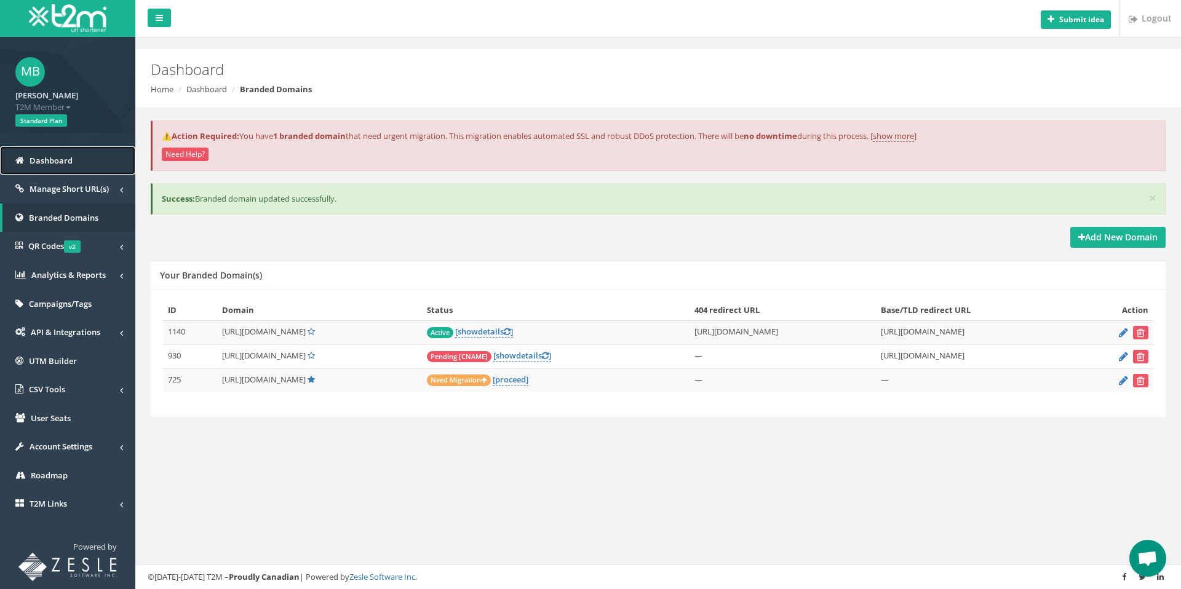
click at [54, 162] on span "Dashboard" at bounding box center [51, 160] width 43 height 11
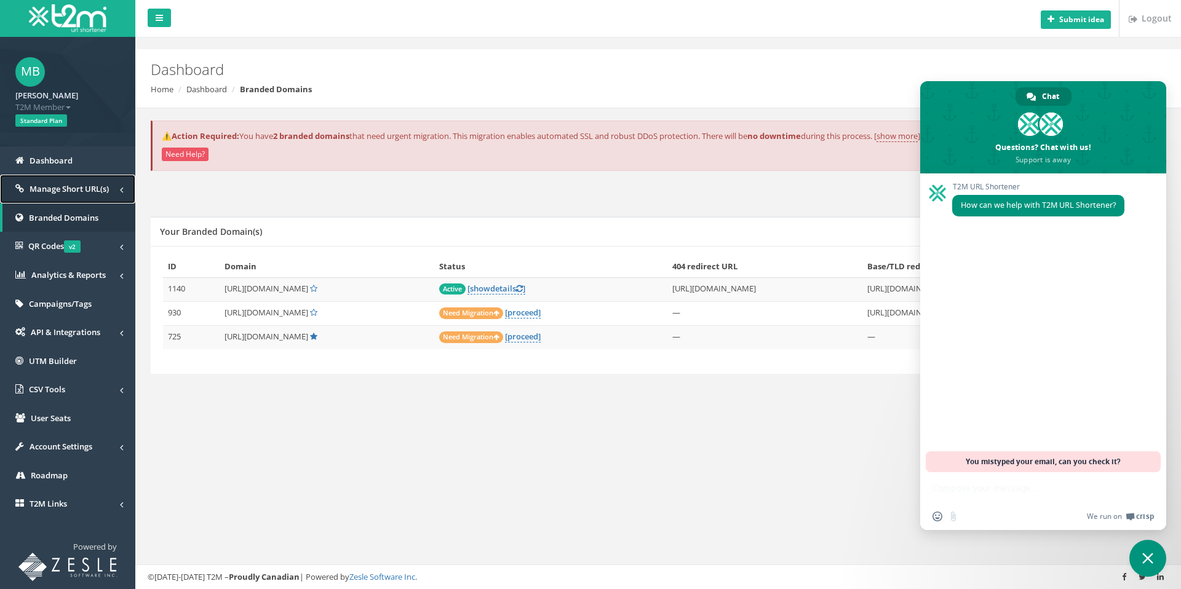
click at [57, 192] on span "Manage Short URL(s)" at bounding box center [69, 188] width 79 height 11
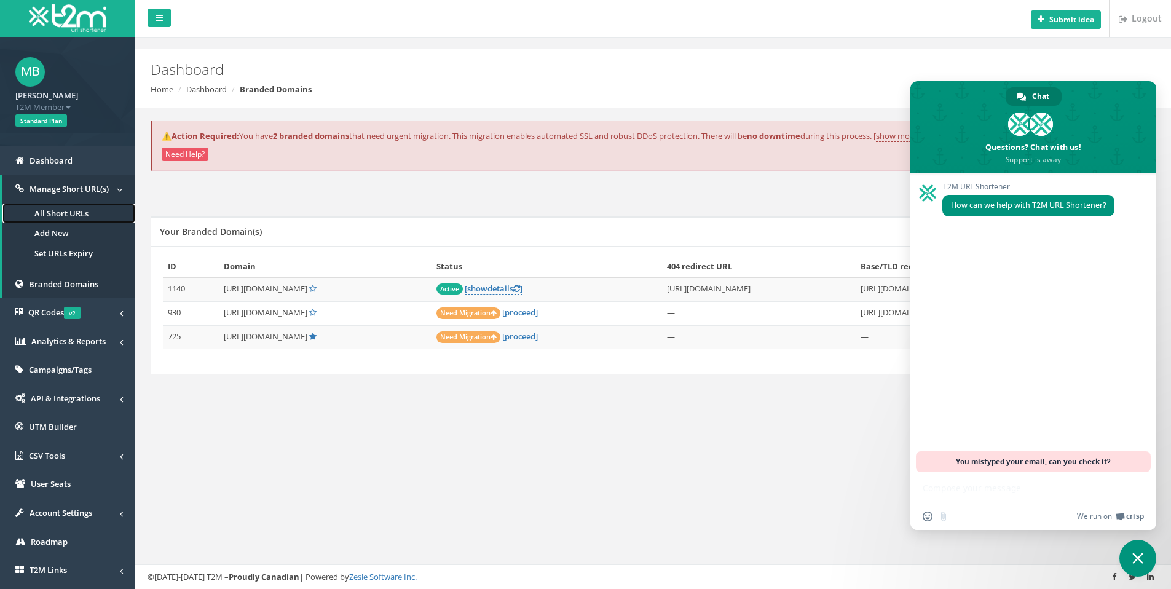
click at [60, 209] on link "All Short URLs" at bounding box center [68, 214] width 133 height 20
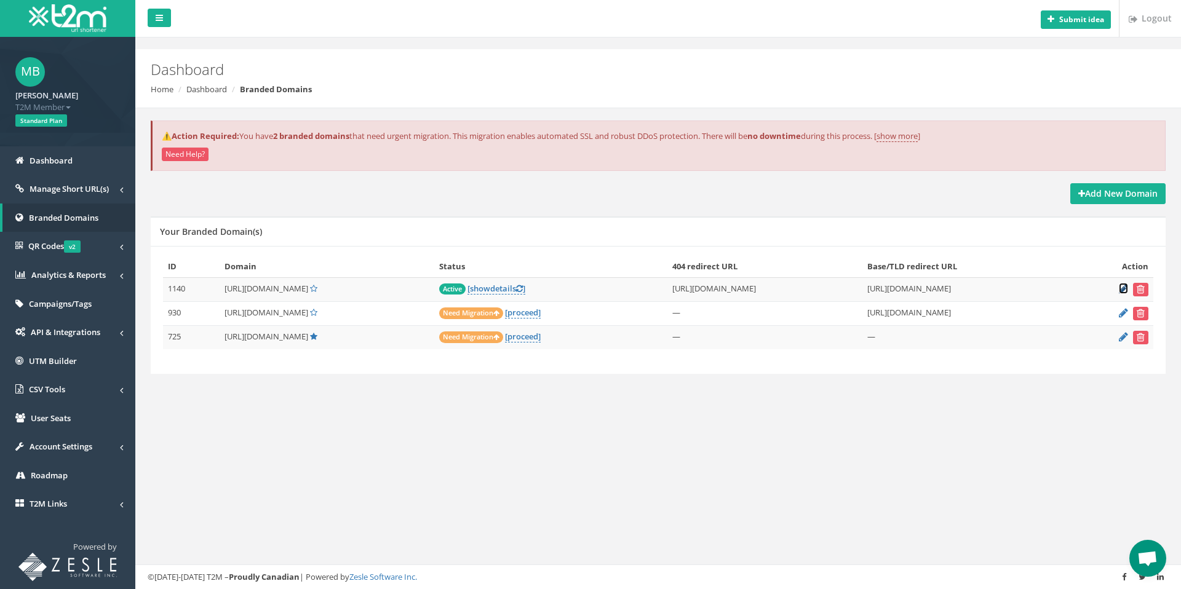
click at [1124, 287] on icon at bounding box center [1123, 289] width 9 height 8
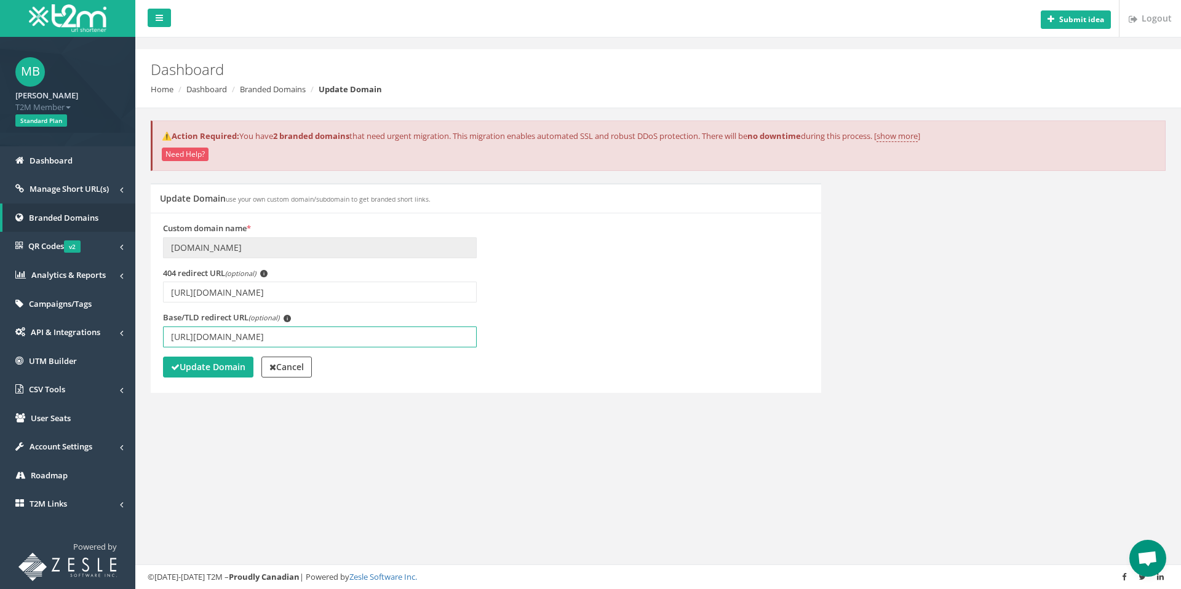
drag, startPoint x: 407, startPoint y: 335, endPoint x: 148, endPoint y: 327, distance: 259.6
click at [148, 327] on div "Update Domain use your own custom domain/subdomain to get branded short links. …" at bounding box center [485, 295] width 689 height 225
paste input "[URL][DOMAIN_NAME]"
type input "[URL][DOMAIN_NAME]"
click at [198, 364] on strong "Update Domain" at bounding box center [208, 367] width 74 height 12
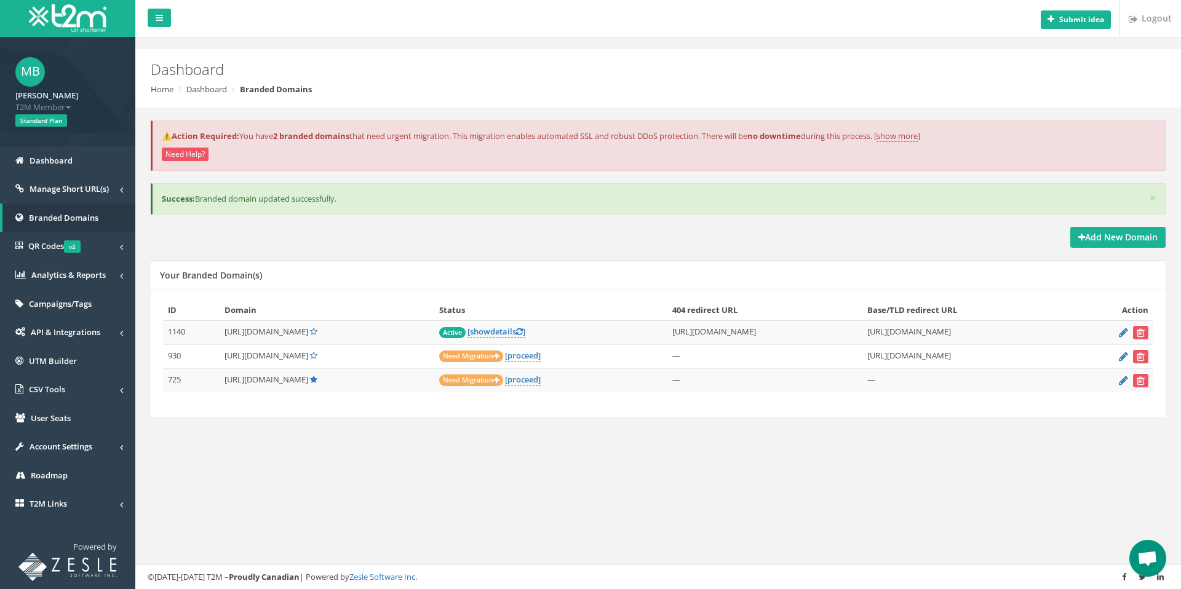
drag, startPoint x: 208, startPoint y: 328, endPoint x: 285, endPoint y: 333, distance: 76.4
click at [285, 333] on td "[URL][DOMAIN_NAME]" at bounding box center [327, 333] width 215 height 24
copy span "[URL][DOMAIN_NAME]"
